Goal: Task Accomplishment & Management: Use online tool/utility

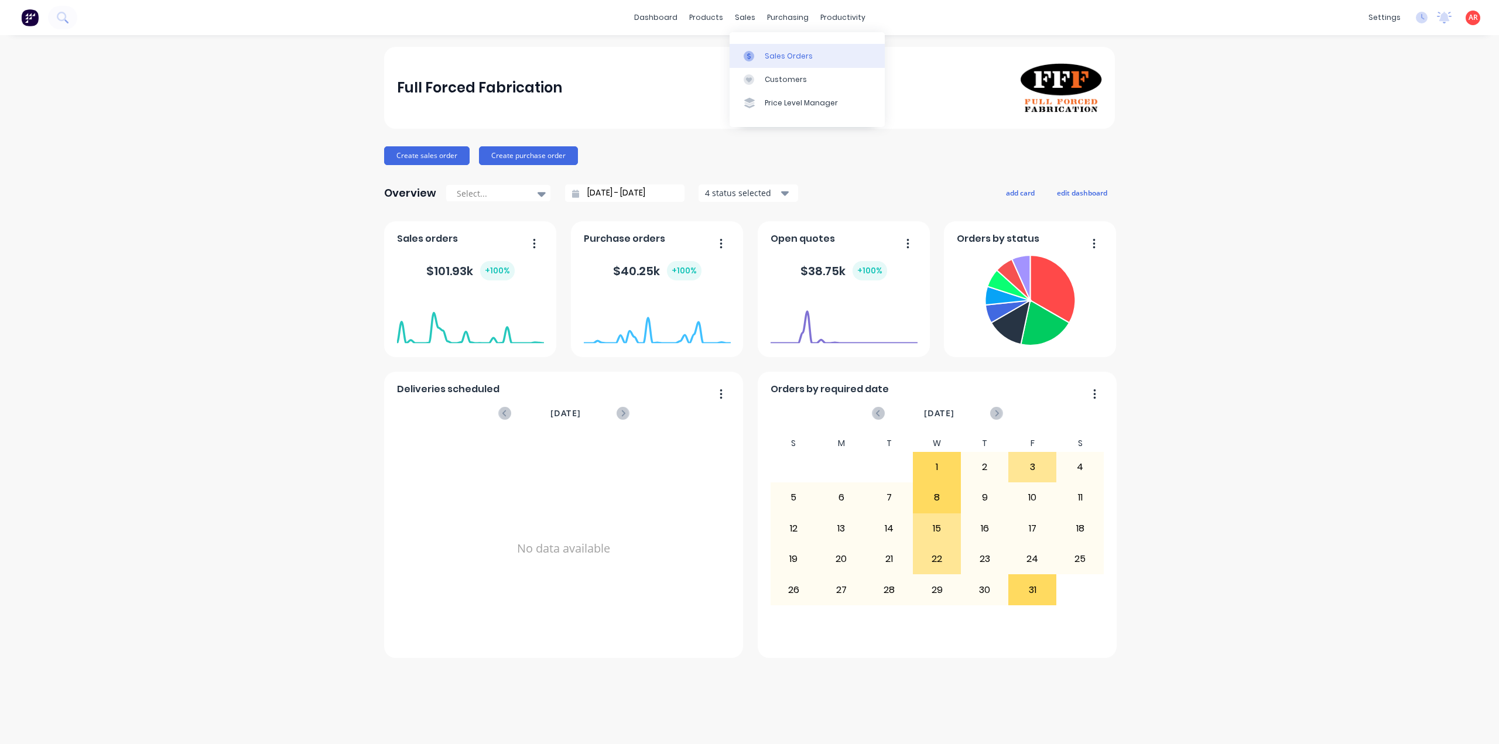
click at [751, 50] on link "Sales Orders" at bounding box center [807, 55] width 155 height 23
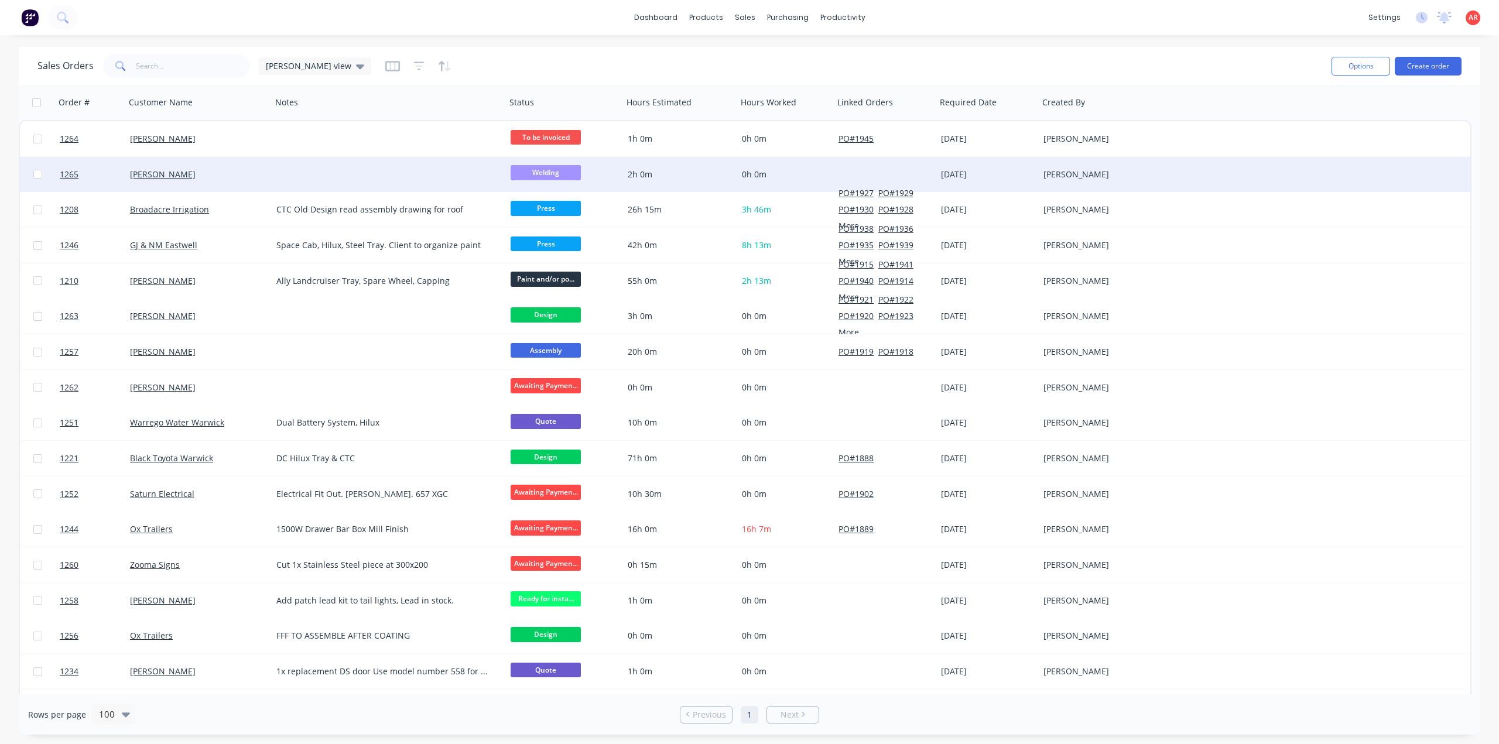
click at [236, 177] on div "[PERSON_NAME]" at bounding box center [195, 175] width 130 height 12
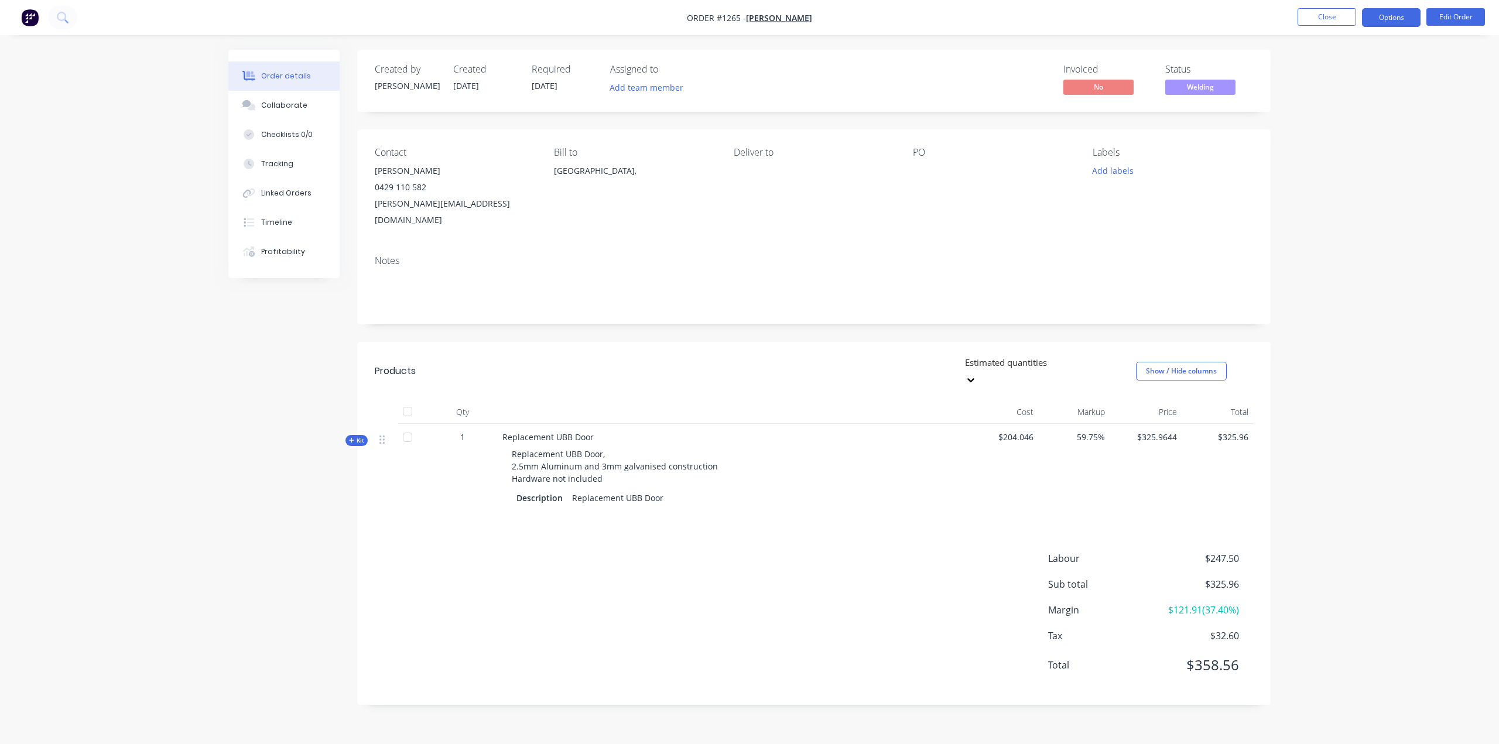
click at [1388, 20] on button "Options" at bounding box center [1391, 17] width 59 height 19
click at [1387, 204] on div "Purchase Products" at bounding box center [1356, 211] width 108 height 17
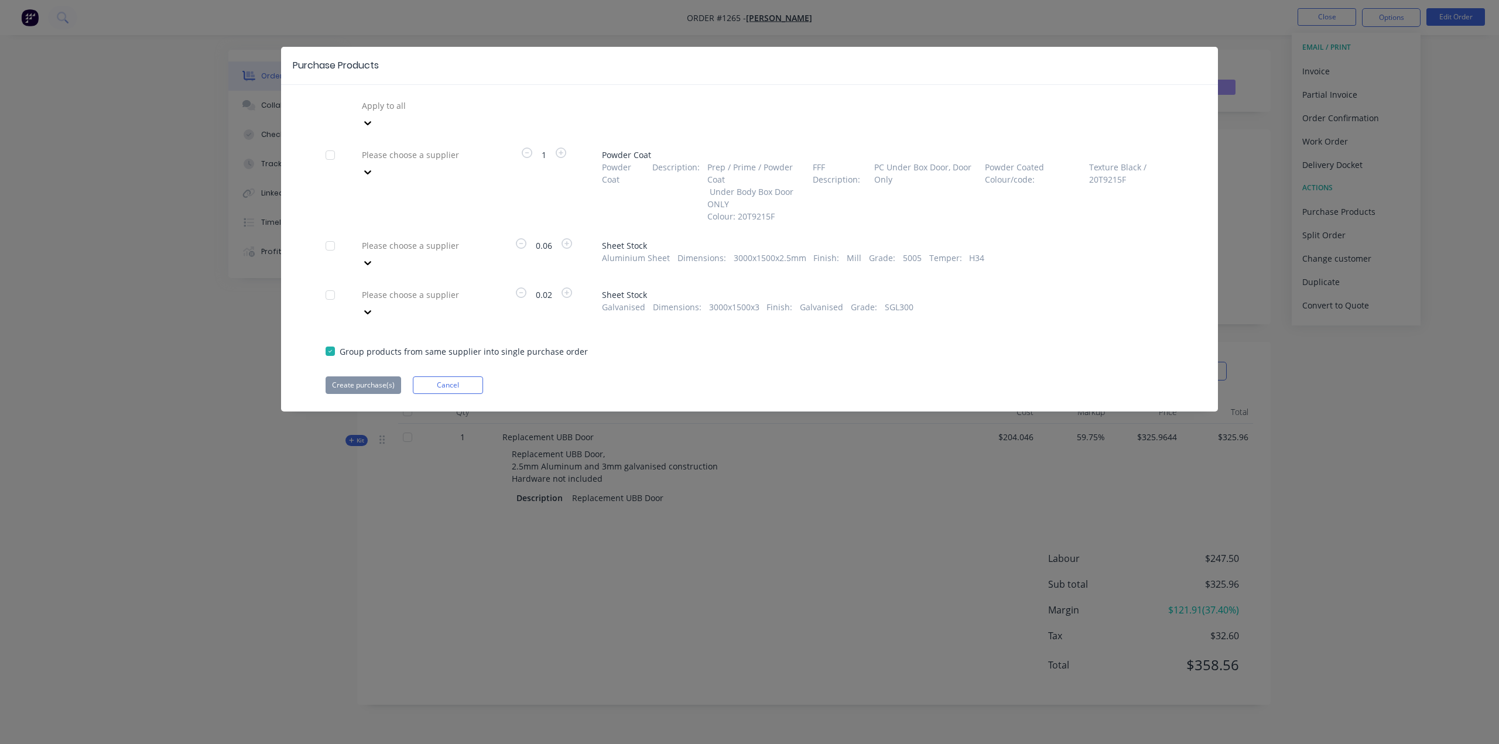
click at [470, 148] on div at bounding box center [445, 155] width 169 height 15
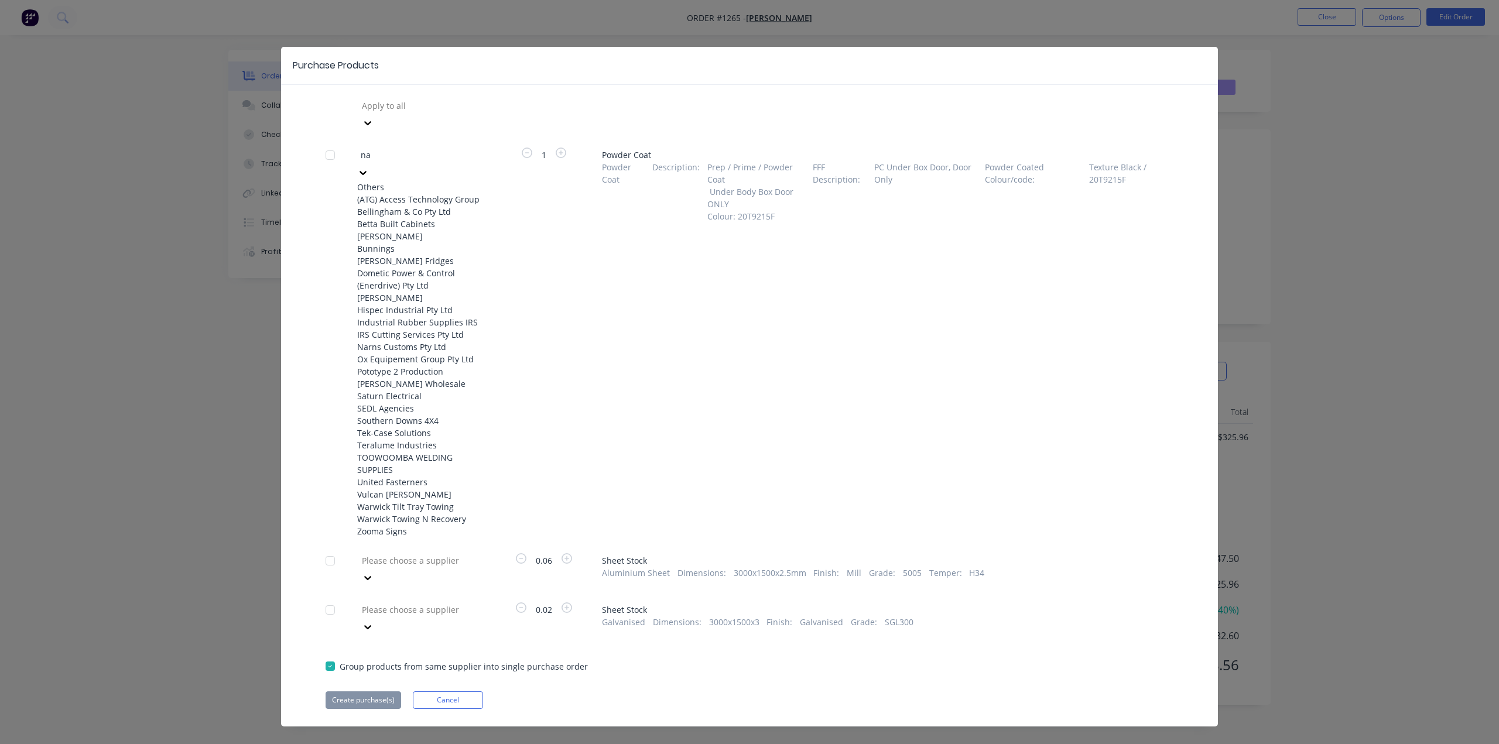
type input "nar"
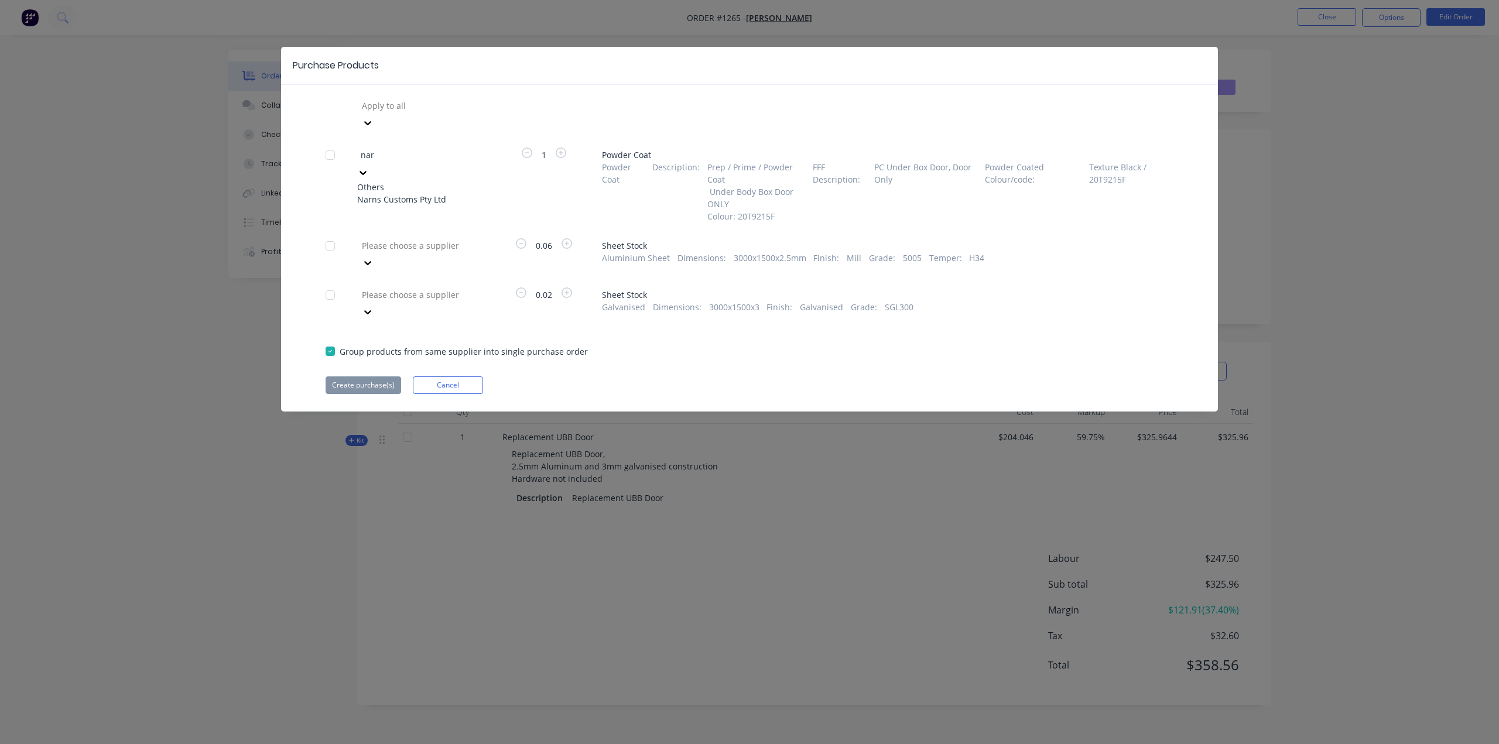
click at [460, 193] on div "Narns Customs Pty Ltd" at bounding box center [421, 199] width 129 height 12
click at [364, 377] on button "Create purchase(s)" at bounding box center [364, 386] width 76 height 18
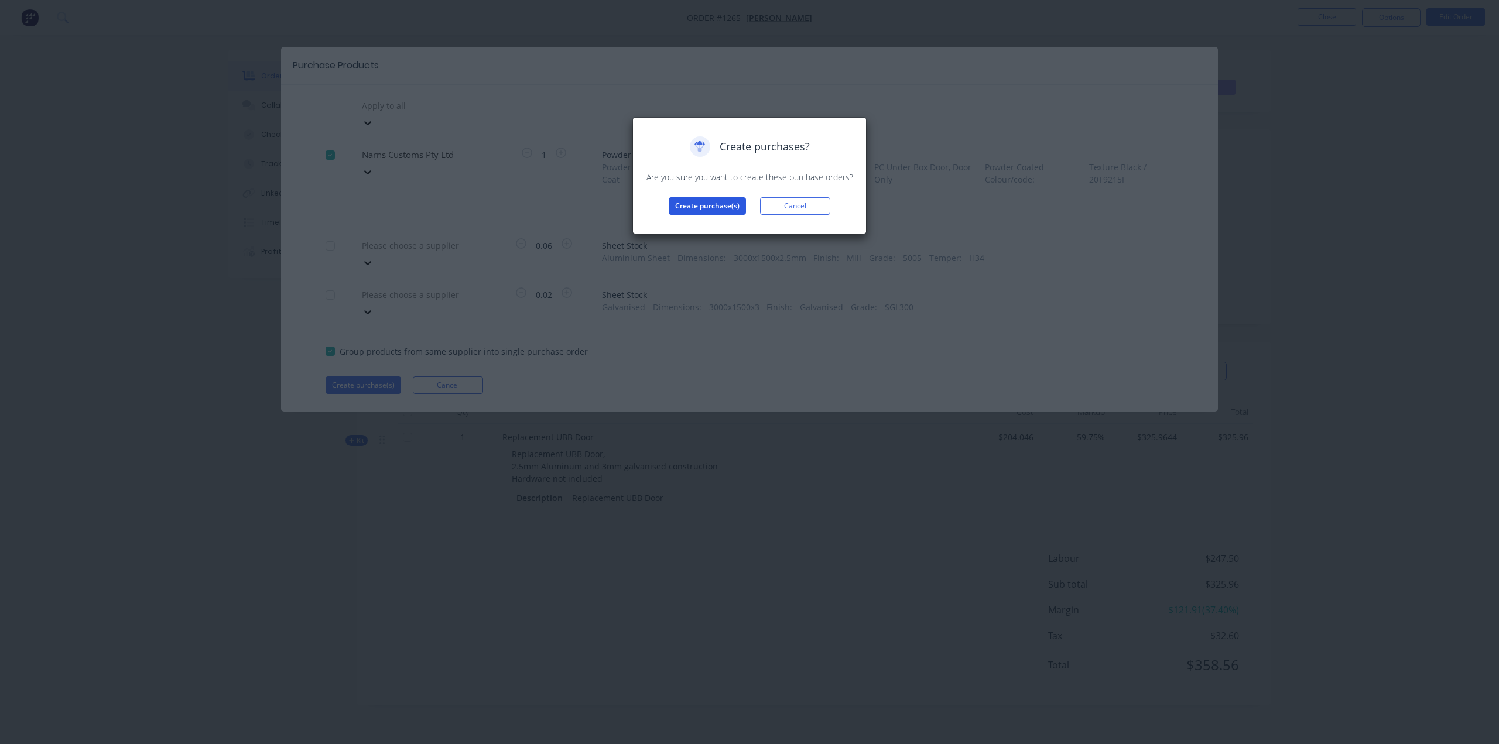
click at [735, 209] on button "Create purchase(s)" at bounding box center [707, 206] width 77 height 18
click at [734, 227] on button "View purchase(s)" at bounding box center [707, 225] width 70 height 18
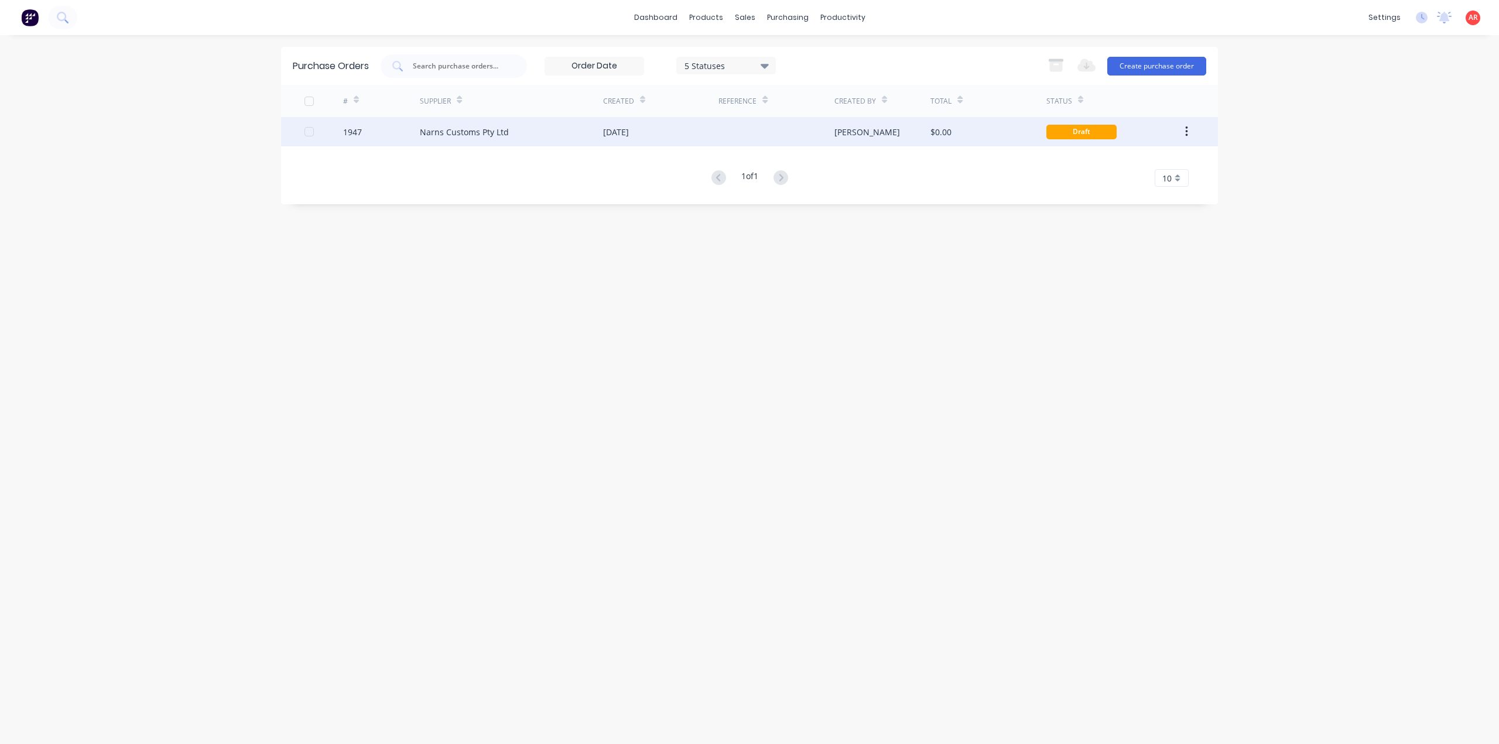
click at [593, 131] on div "Narns Customs Pty Ltd" at bounding box center [511, 131] width 183 height 29
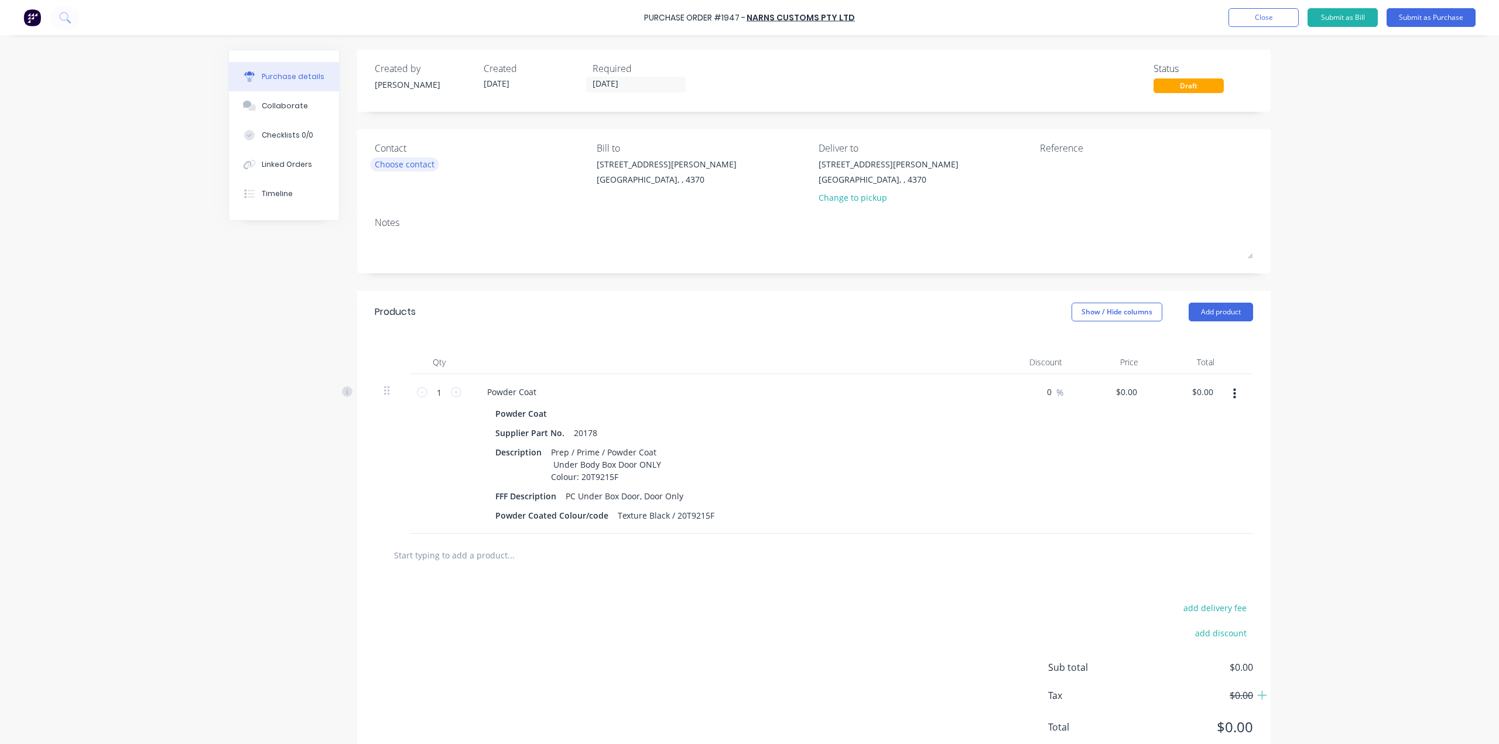
click at [410, 170] on div "Choose contact" at bounding box center [405, 164] width 60 height 12
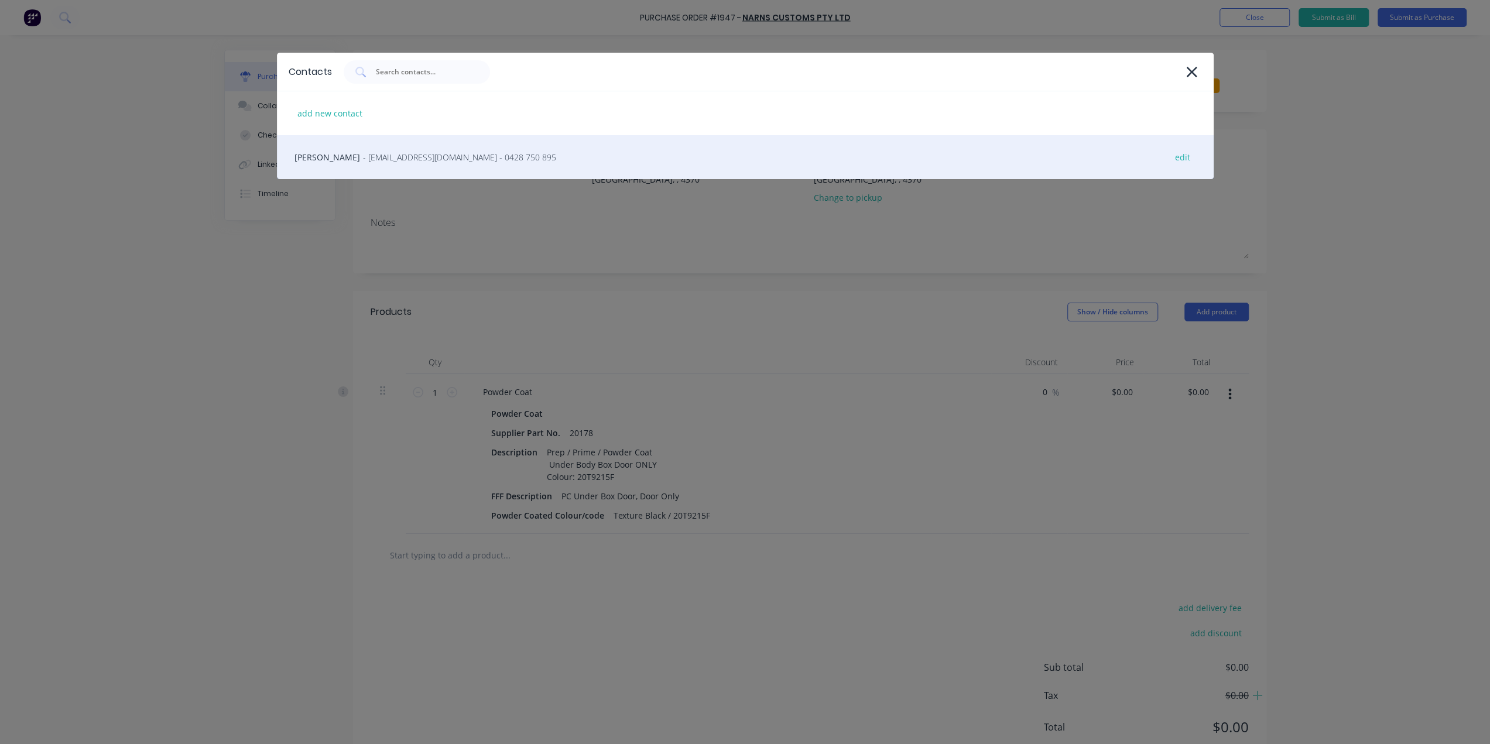
click at [405, 163] on div "[PERSON_NAME] - [EMAIL_ADDRESS][DOMAIN_NAME] - 0428 750 895 edit" at bounding box center [745, 157] width 937 height 44
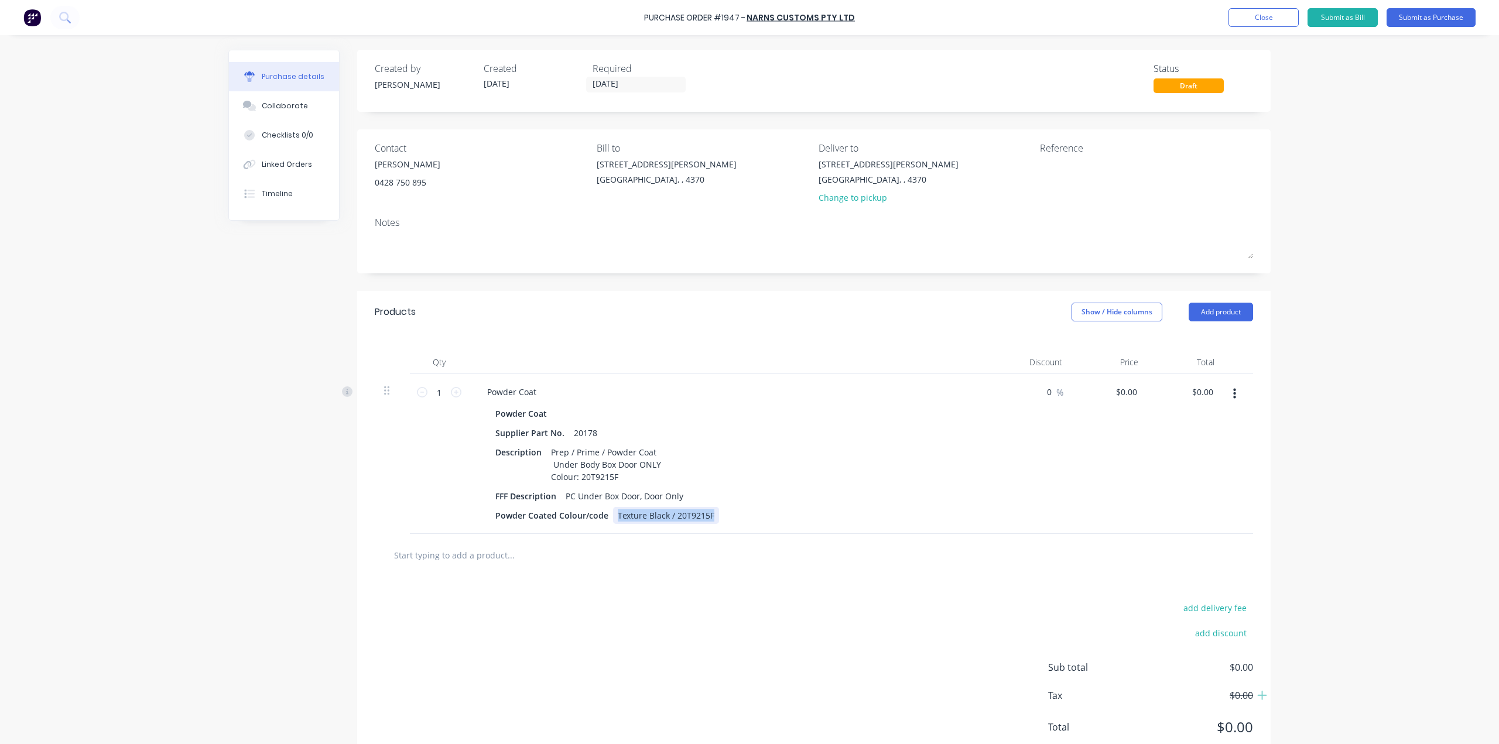
drag, startPoint x: 706, startPoint y: 515, endPoint x: 611, endPoint y: 516, distance: 94.9
click at [613, 516] on div "Texture Black / 20T9215F" at bounding box center [666, 515] width 106 height 17
click at [651, 516] on div "040 Cruiser" at bounding box center [640, 515] width 54 height 17
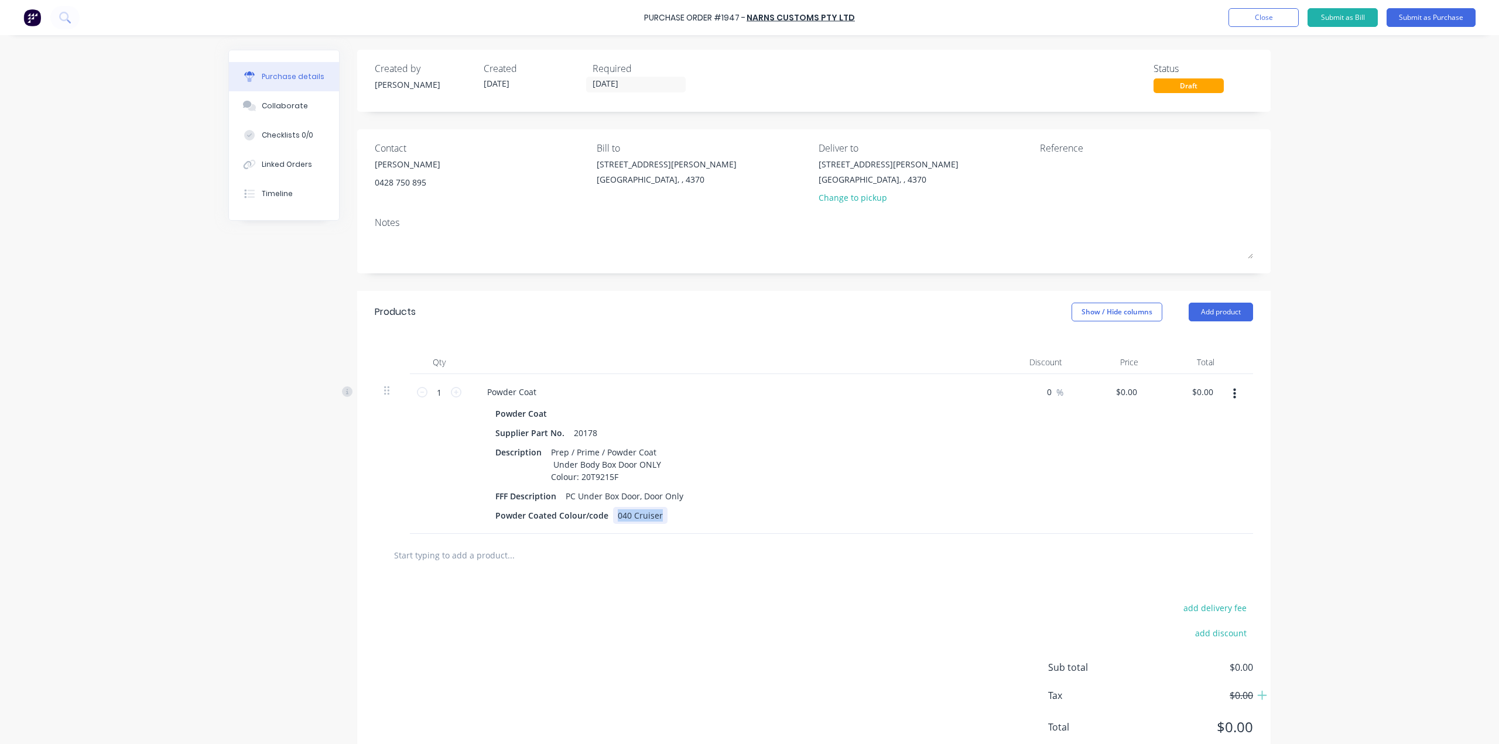
copy div "040 Cruiser"
drag, startPoint x: 618, startPoint y: 477, endPoint x: 577, endPoint y: 477, distance: 41.6
click at [577, 477] on div "Prep / Prime / Powder Coat Under Body Box Door ONLY Colour: 20T9215F" at bounding box center [607, 465] width 122 height 42
paste div
click at [592, 434] on div "20178" at bounding box center [585, 433] width 33 height 17
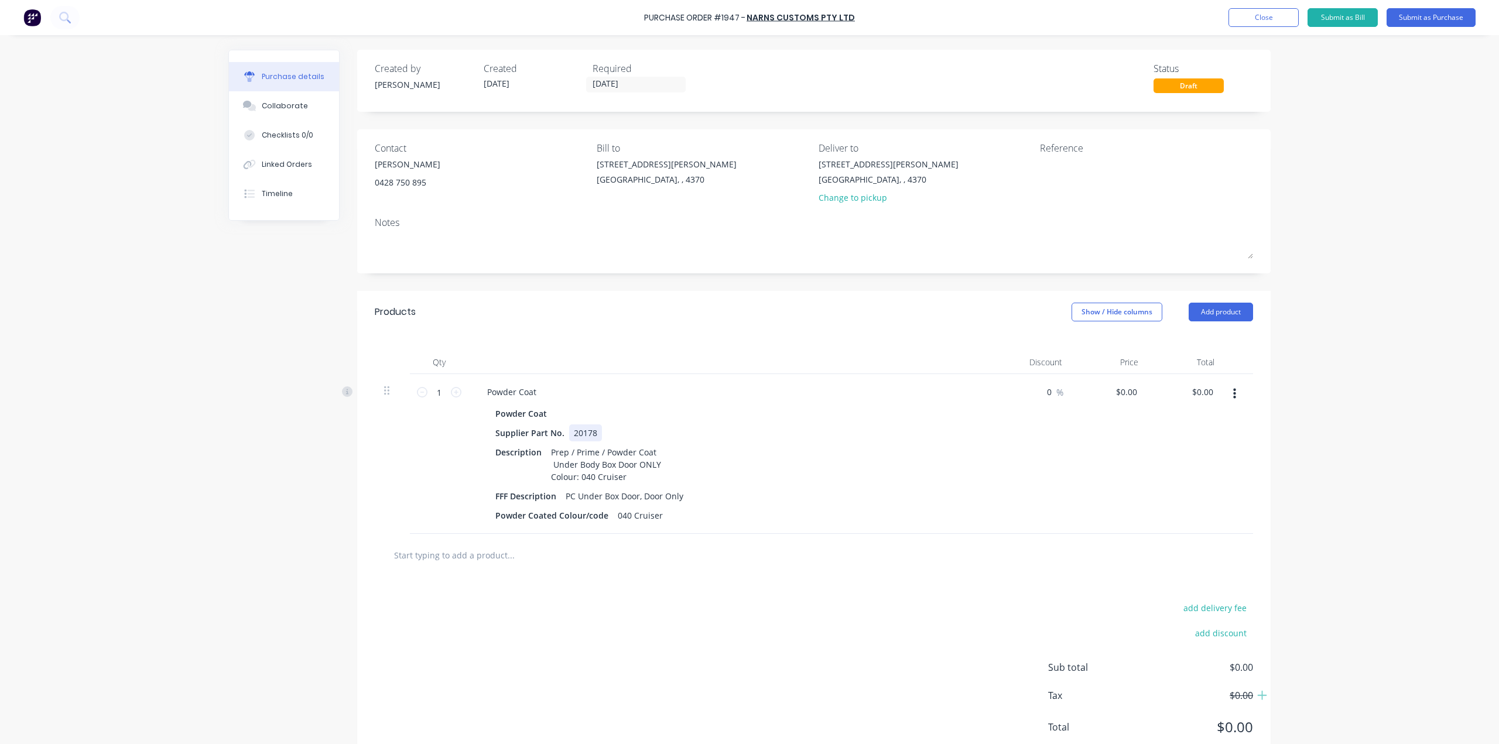
click at [592, 434] on div "20178" at bounding box center [585, 433] width 33 height 17
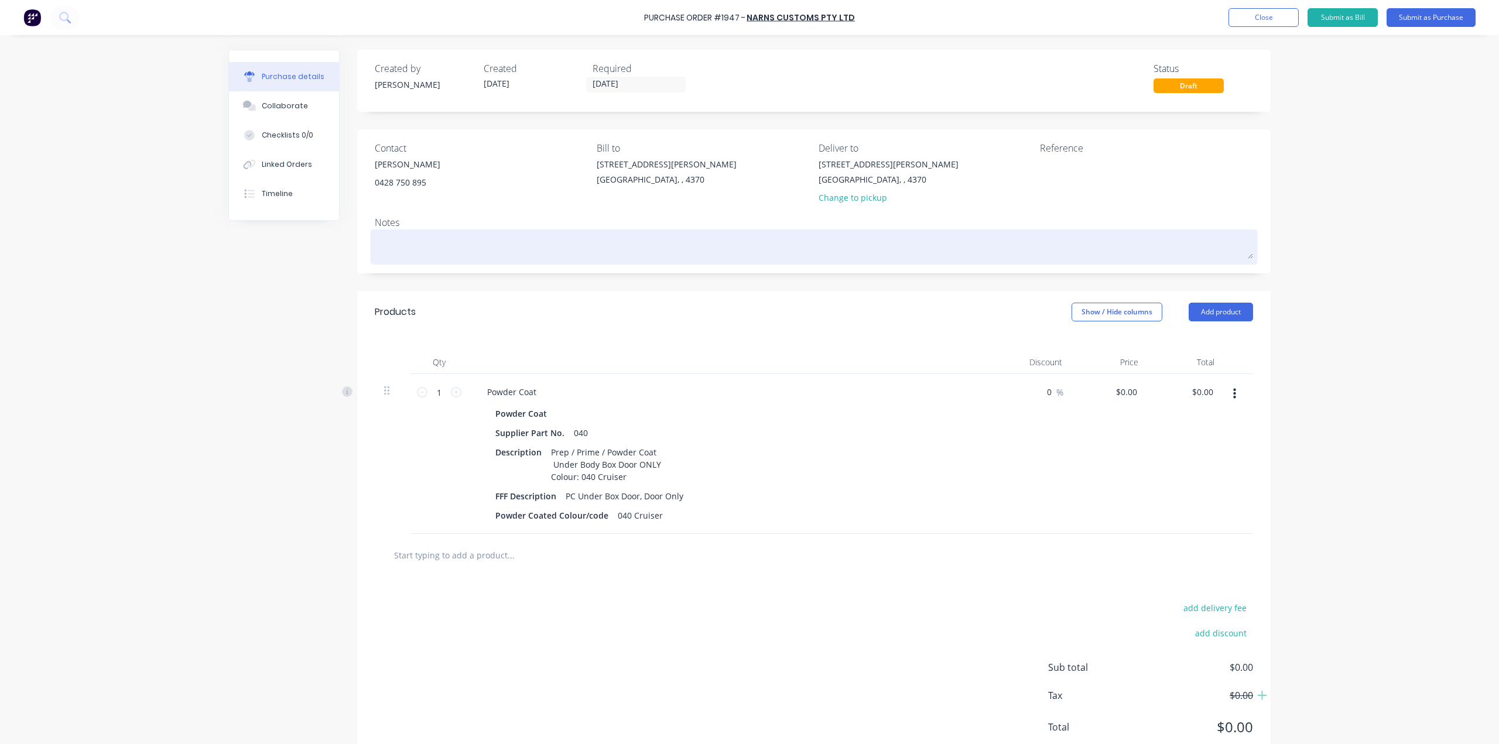
click at [389, 243] on textarea at bounding box center [814, 245] width 878 height 26
paste textarea "040 Cruiser"
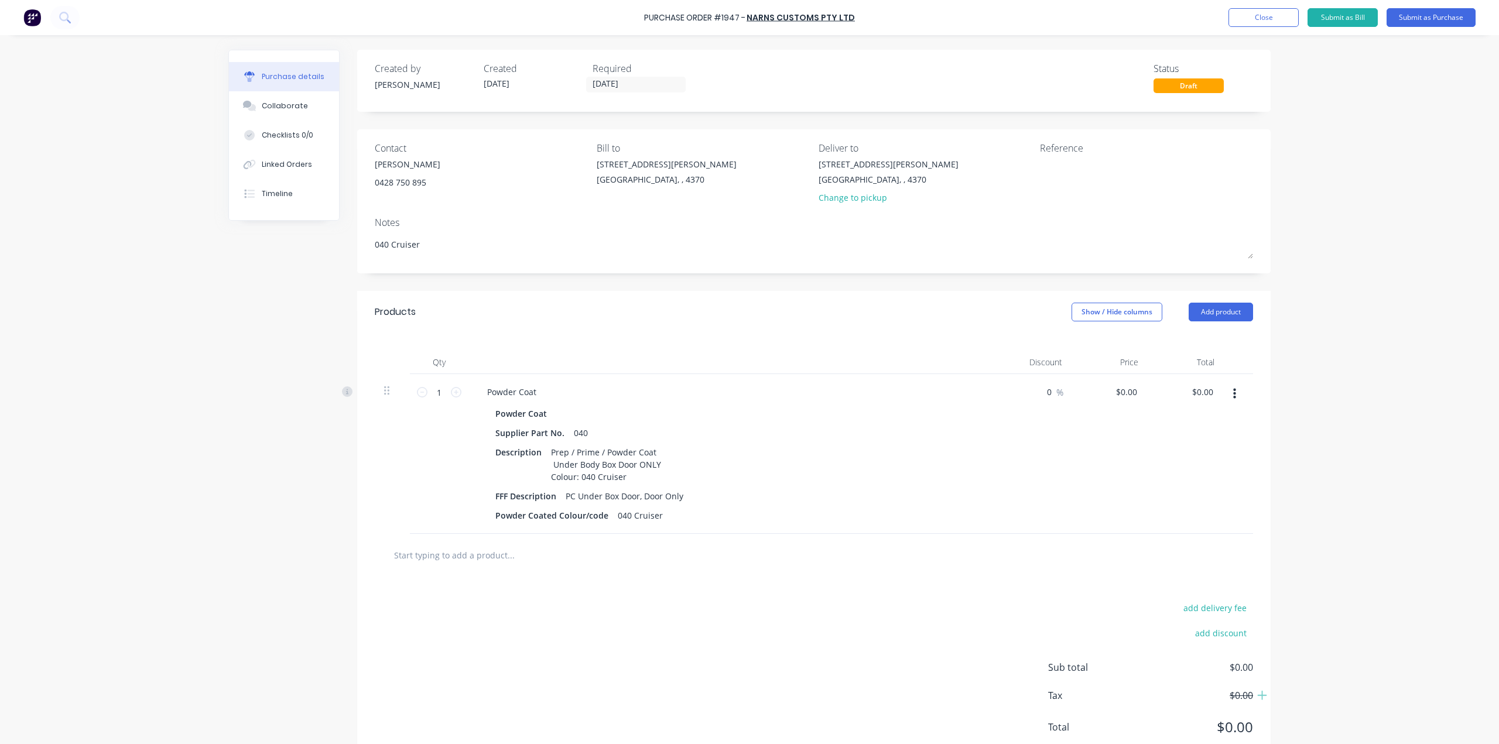
type textarea "040 Cruiser"
click at [1417, 16] on button "Submit as Purchase" at bounding box center [1431, 17] width 89 height 19
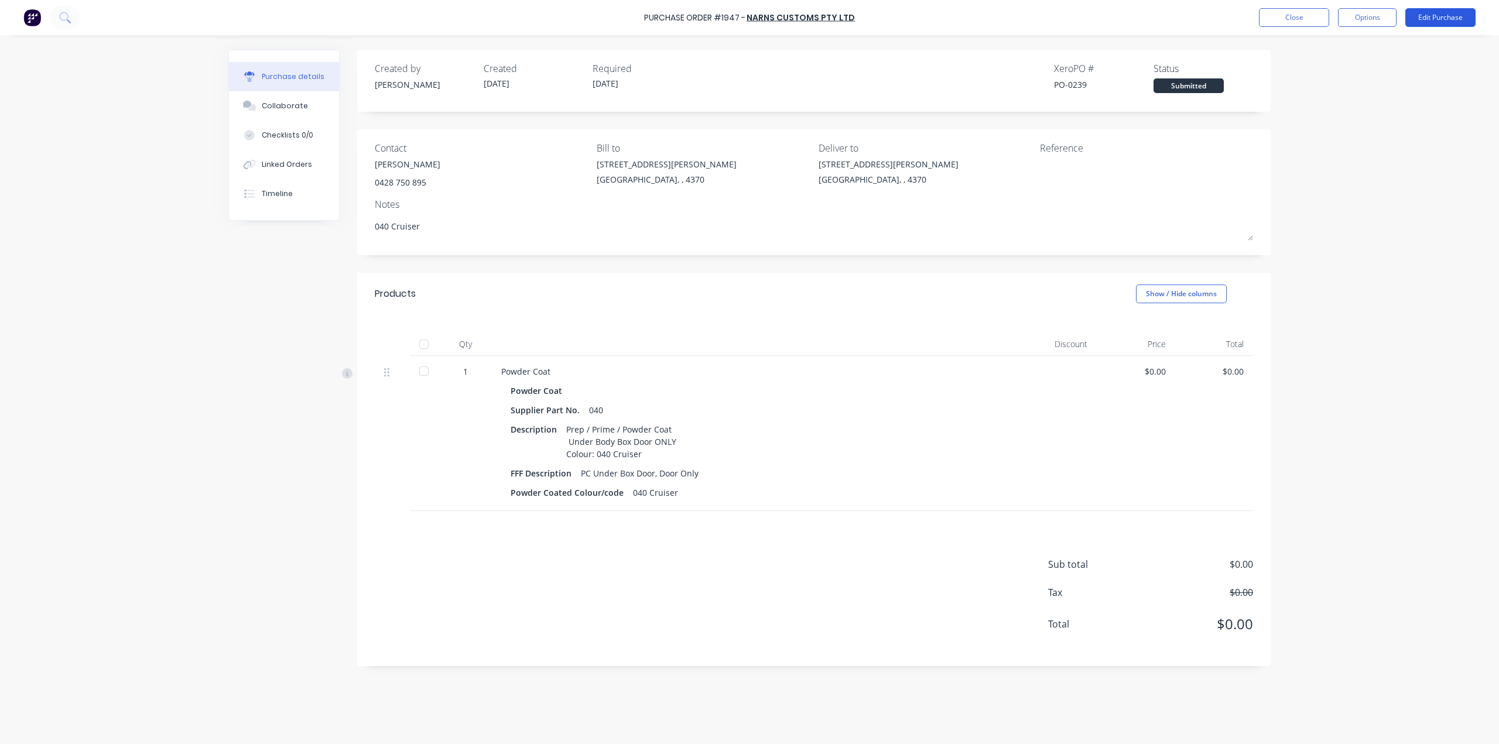
click at [1431, 18] on button "Edit Purchase" at bounding box center [1440, 17] width 70 height 19
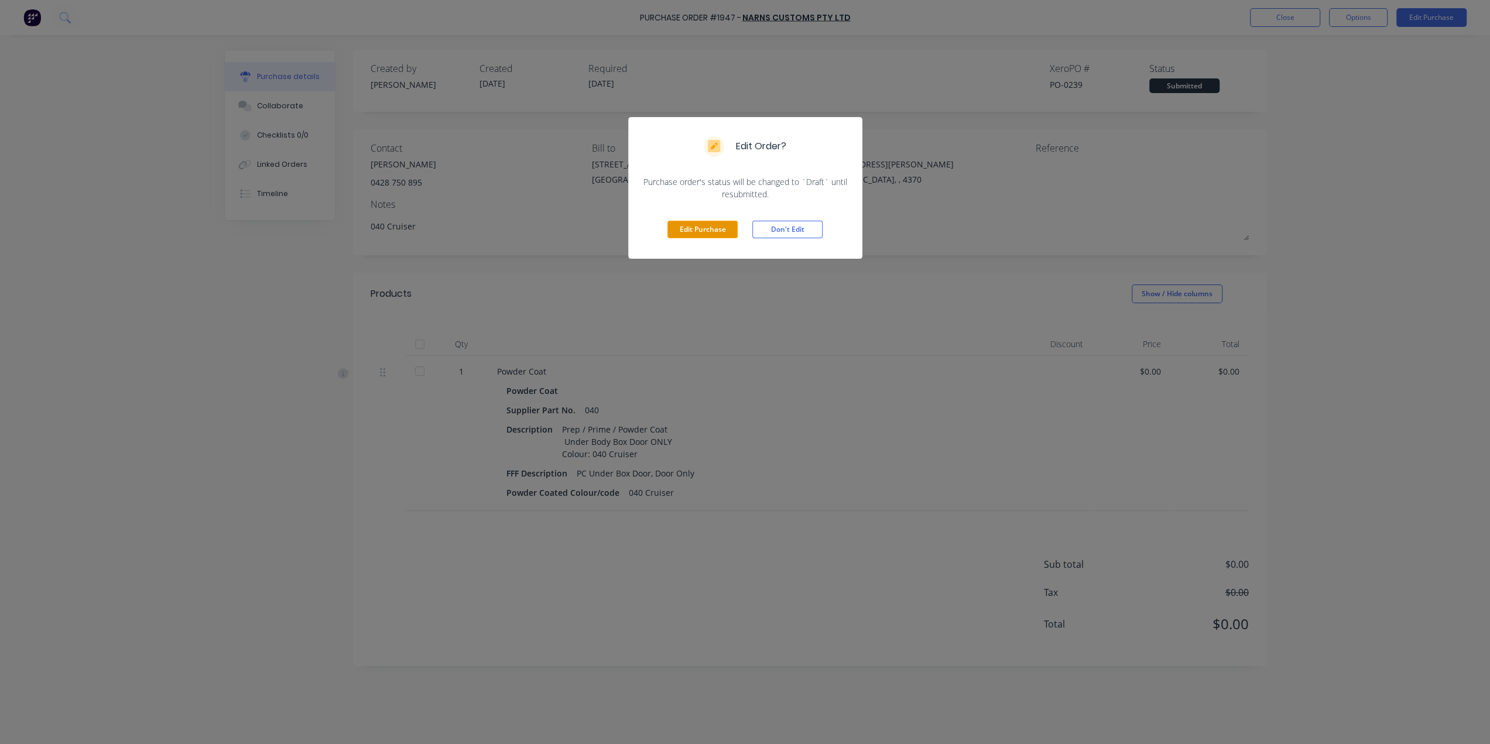
click at [687, 228] on button "Edit Purchase" at bounding box center [703, 230] width 70 height 18
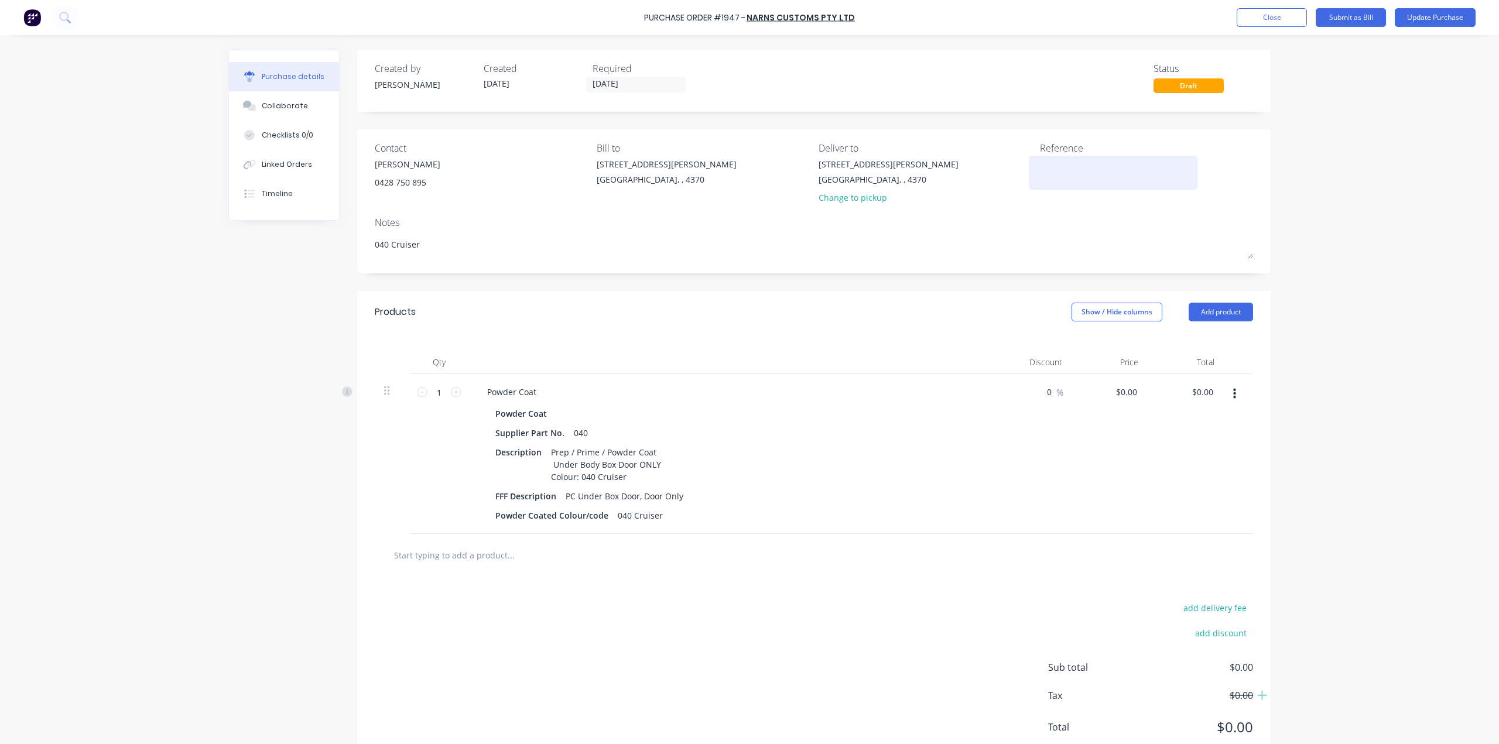
click at [1076, 179] on textarea at bounding box center [1113, 171] width 146 height 26
type textarea "[PERSON_NAME] UBB Door"
click at [1389, 180] on div "Purchase Order #1947 - Narns Customs Pty Ltd Add product Close Submit as Bill U…" at bounding box center [749, 372] width 1499 height 744
click at [1412, 18] on button "Update Purchase" at bounding box center [1435, 17] width 81 height 19
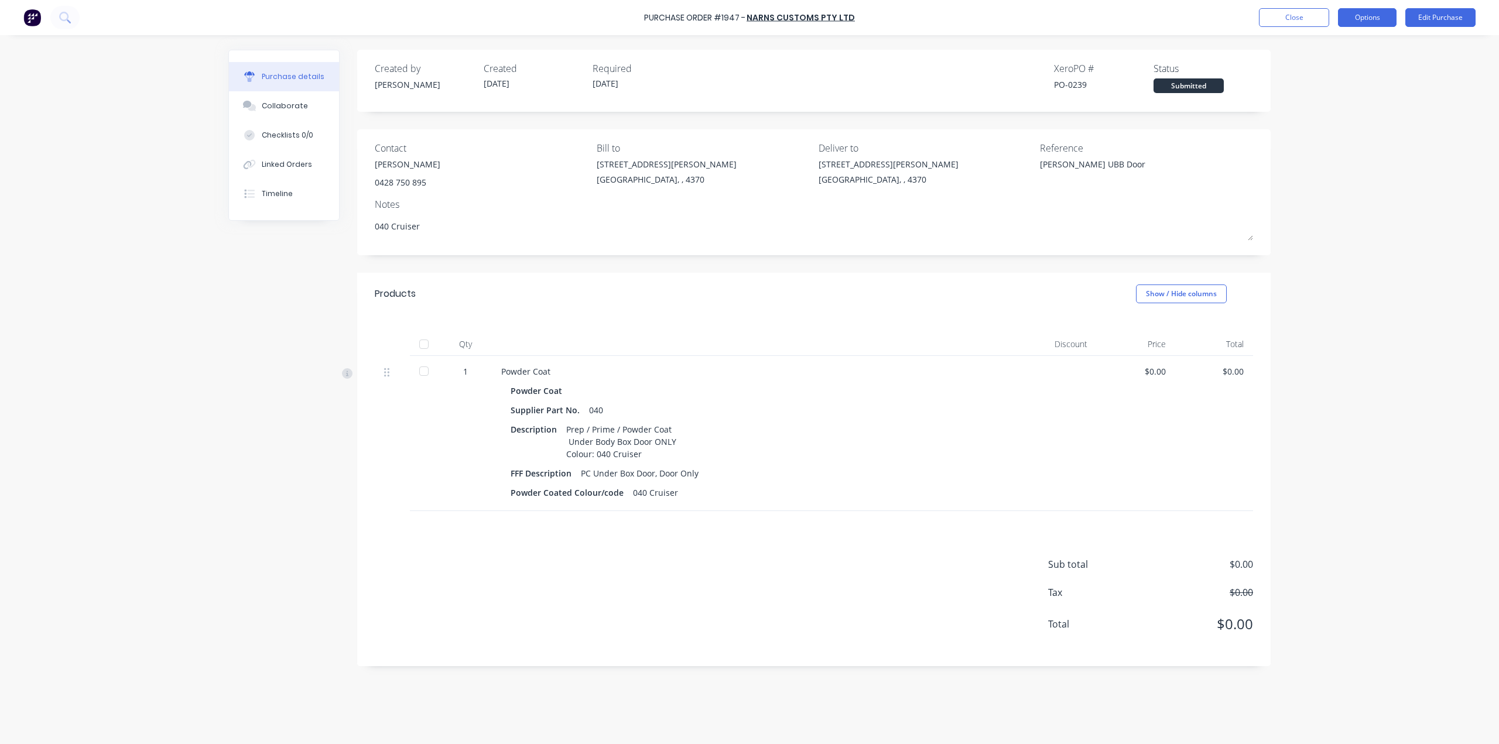
click at [1369, 18] on button "Options" at bounding box center [1367, 17] width 59 height 19
click at [1354, 49] on div "Print / Email" at bounding box center [1341, 47] width 90 height 17
click at [1354, 66] on div "With pricing" at bounding box center [1341, 71] width 90 height 17
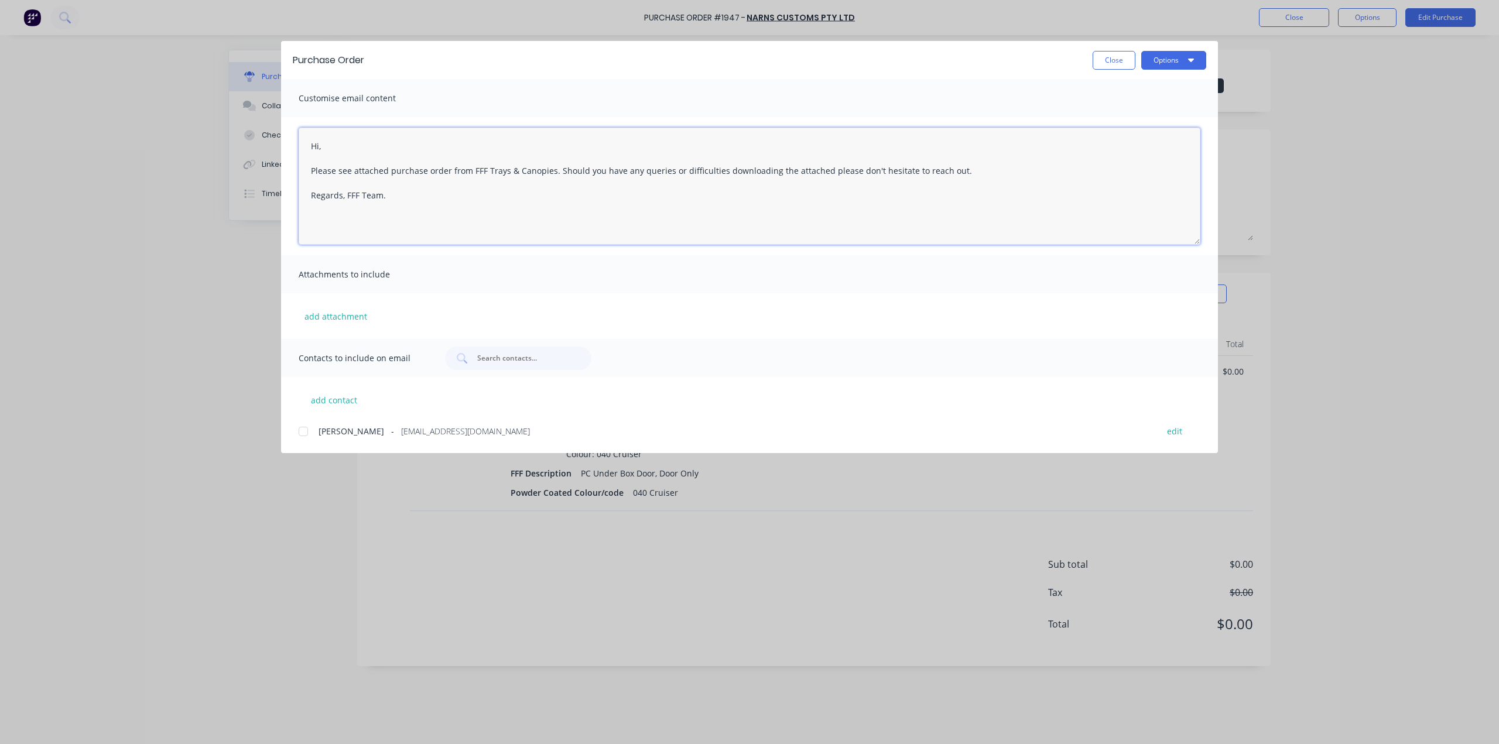
drag, startPoint x: 337, startPoint y: 143, endPoint x: 272, endPoint y: 150, distance: 66.0
click at [272, 150] on div "Purchase Order Close Options Customise email content Hi, Please see attached pu…" at bounding box center [749, 372] width 1499 height 744
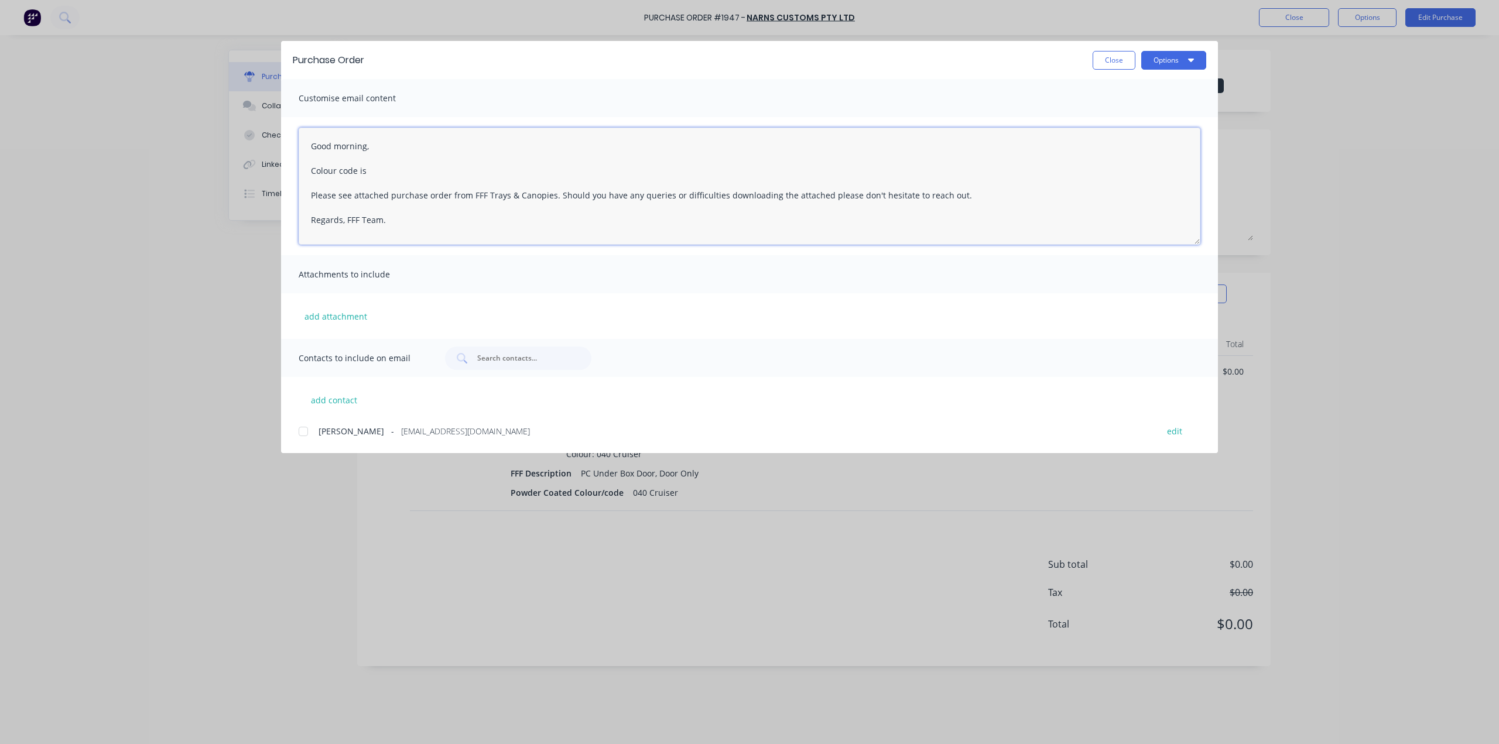
paste textarea "040 Cruiser"
click at [307, 428] on div at bounding box center [303, 431] width 23 height 23
type textarea "Good morning, Colour code is 040 Cruiser. Please see attached purchase order fr…"
click at [350, 317] on button "add attachment" at bounding box center [336, 316] width 74 height 18
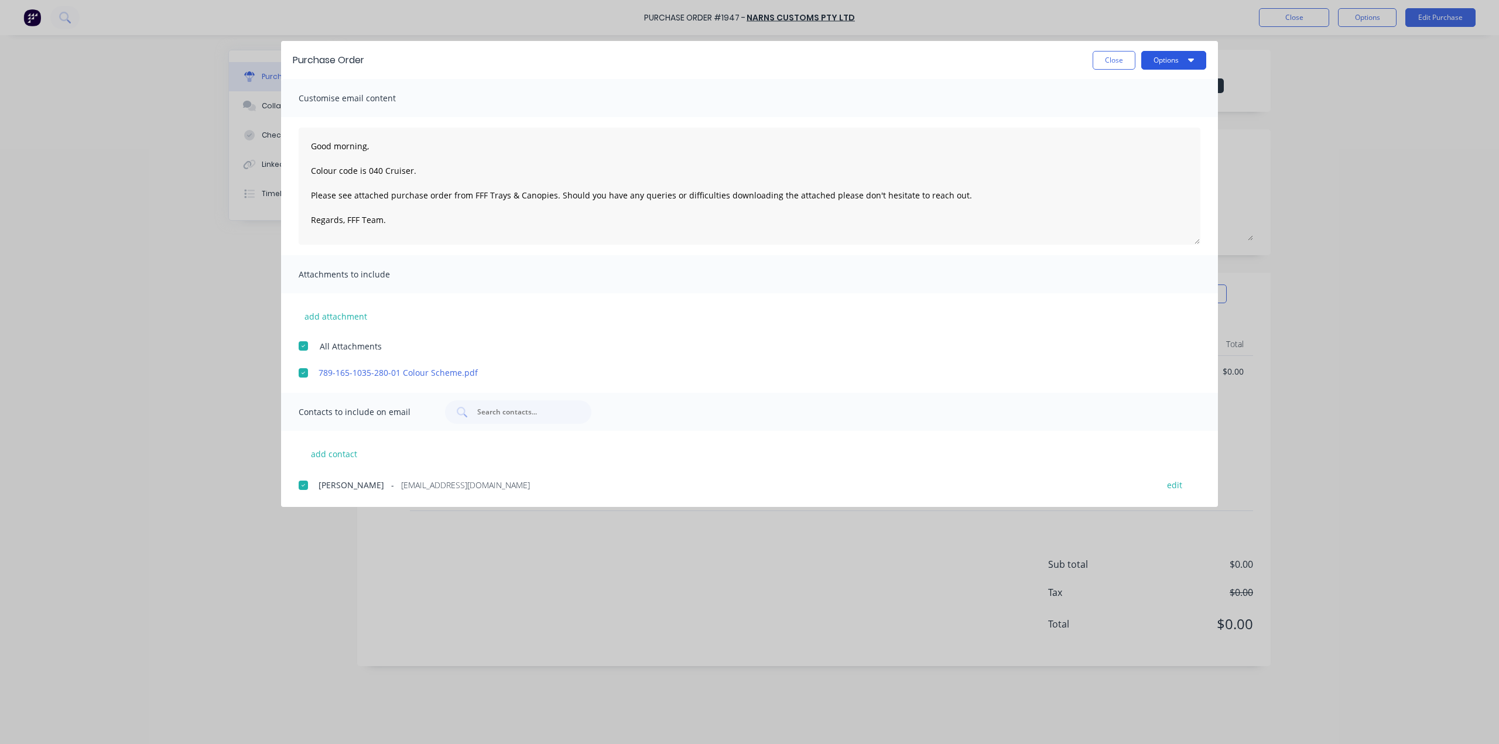
click at [1200, 59] on button "Options" at bounding box center [1173, 60] width 65 height 19
click at [1161, 138] on div "Email" at bounding box center [1151, 136] width 90 height 17
click at [1107, 54] on button "Close" at bounding box center [1114, 60] width 43 height 19
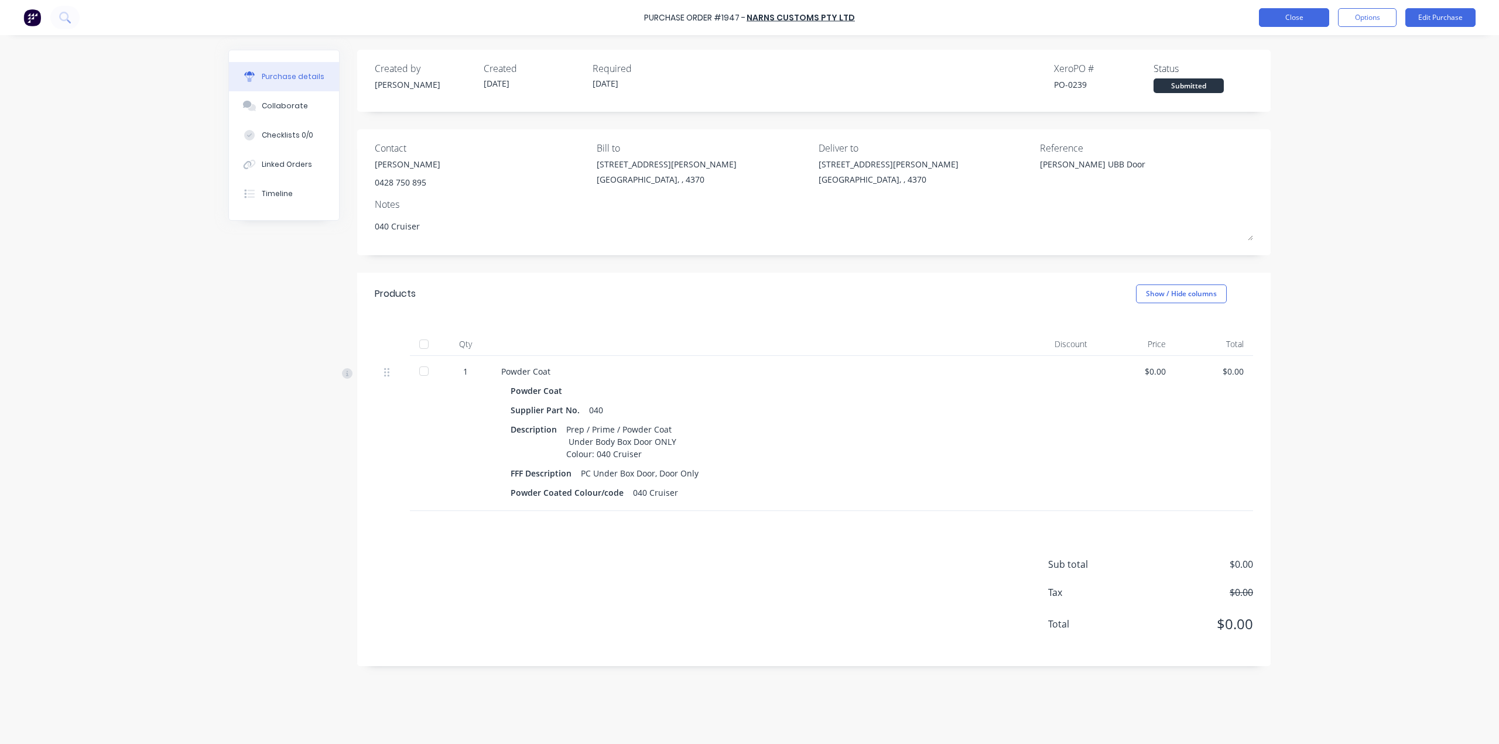
click at [1277, 18] on button "Close" at bounding box center [1294, 17] width 70 height 19
